Goal: Find specific page/section: Find specific page/section

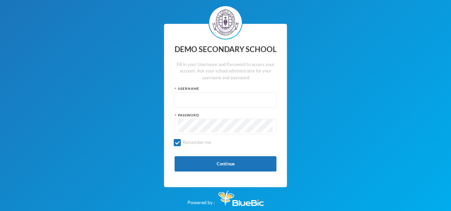
type input "edeh"
click at [196, 72] on div "Fill in your Username and Password to access your account. Ask your school admi…" at bounding box center [226, 71] width 102 height 20
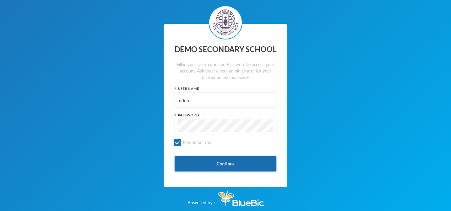
click at [208, 158] on button "Continue" at bounding box center [226, 163] width 102 height 15
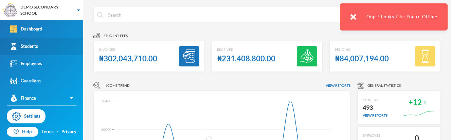
click at [38, 43] on link "Students" at bounding box center [41, 46] width 83 height 17
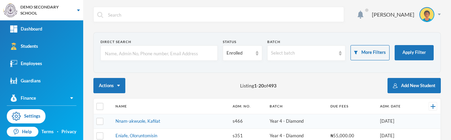
drag, startPoint x: 249, startPoint y: 80, endPoint x: 413, endPoint y: 60, distance: 165.6
click at [412, 54] on button "Apply Filter" at bounding box center [414, 52] width 39 height 15
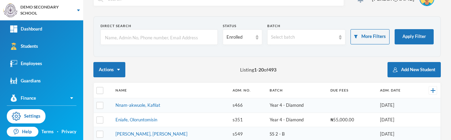
scroll to position [25, 0]
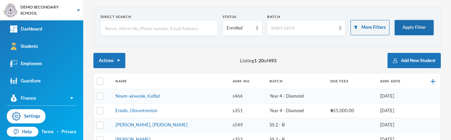
click at [404, 29] on button "Apply Filter" at bounding box center [414, 27] width 39 height 15
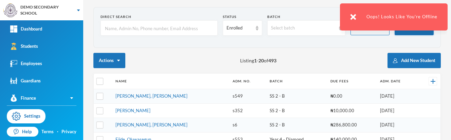
click at [395, 34] on button "Apply Filter" at bounding box center [414, 27] width 39 height 15
click at [395, 33] on button "Apply Filter" at bounding box center [414, 27] width 39 height 15
drag, startPoint x: 394, startPoint y: 33, endPoint x: 294, endPoint y: 86, distance: 113.0
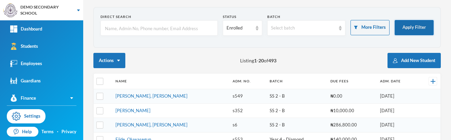
click at [402, 31] on button "Apply Filter" at bounding box center [414, 27] width 39 height 15
